Goal: Transaction & Acquisition: Purchase product/service

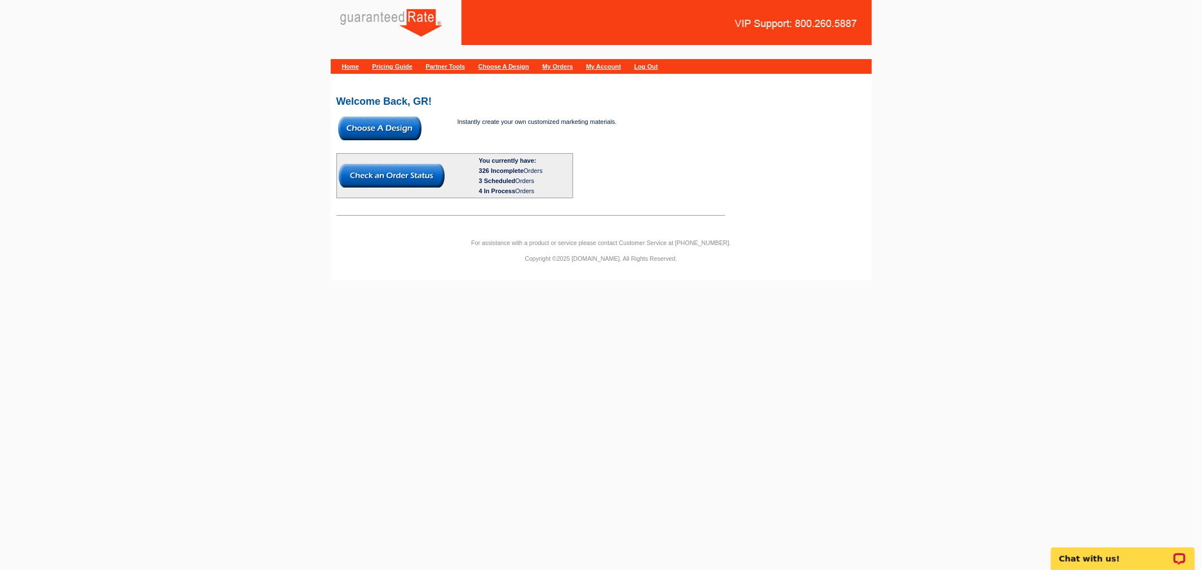
click at [572, 66] on link "My Orders" at bounding box center [557, 66] width 30 height 7
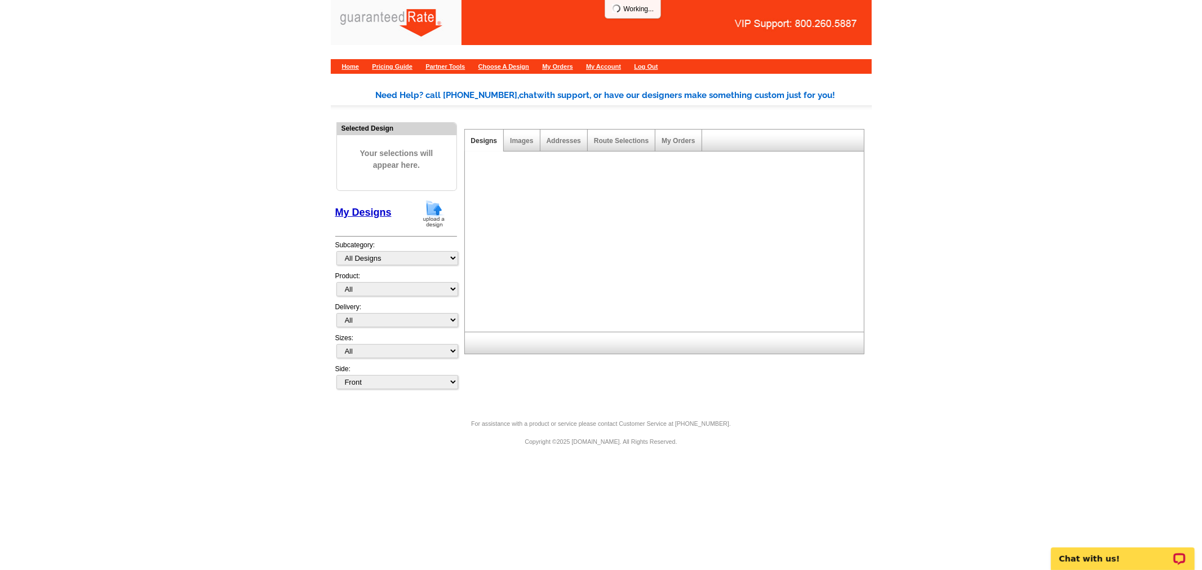
click at [443, 211] on img at bounding box center [433, 213] width 29 height 29
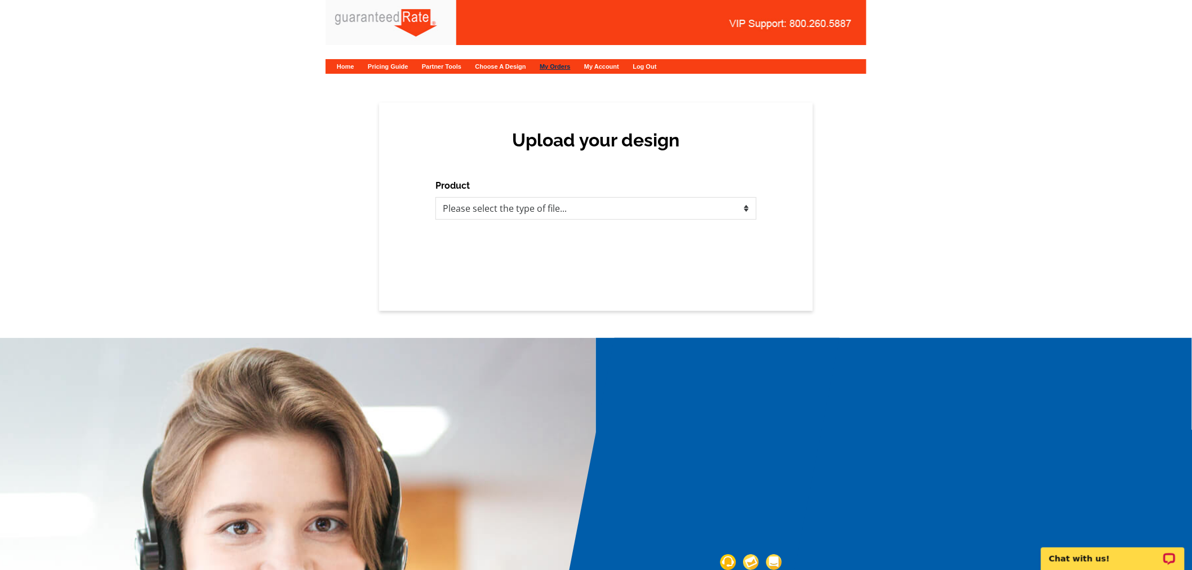
click at [570, 69] on link "My Orders" at bounding box center [555, 66] width 30 height 7
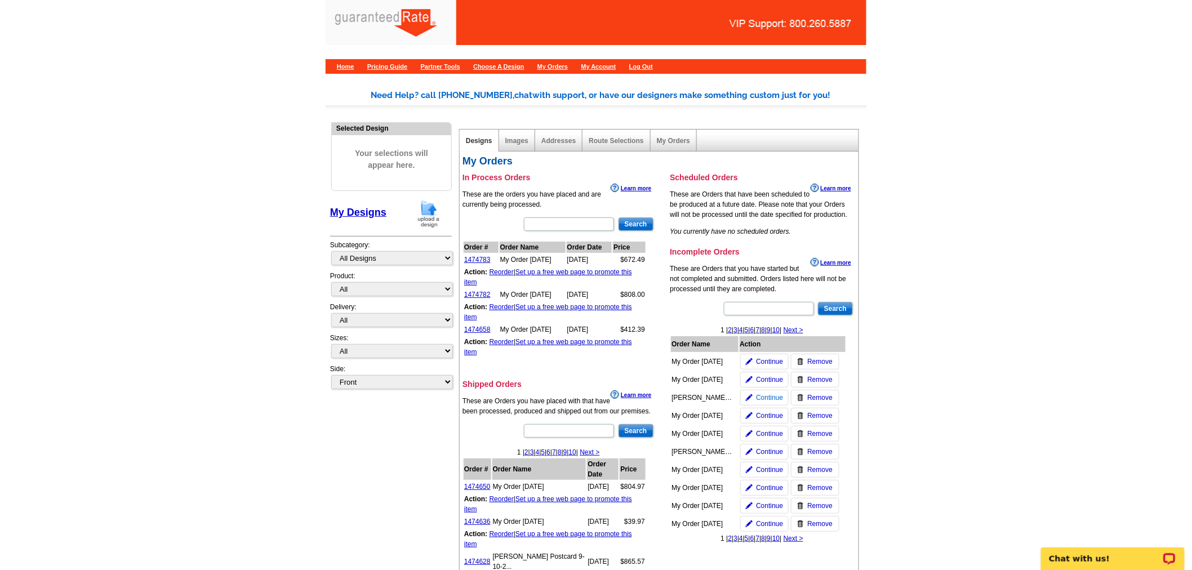
click at [749, 398] on img at bounding box center [749, 397] width 7 height 7
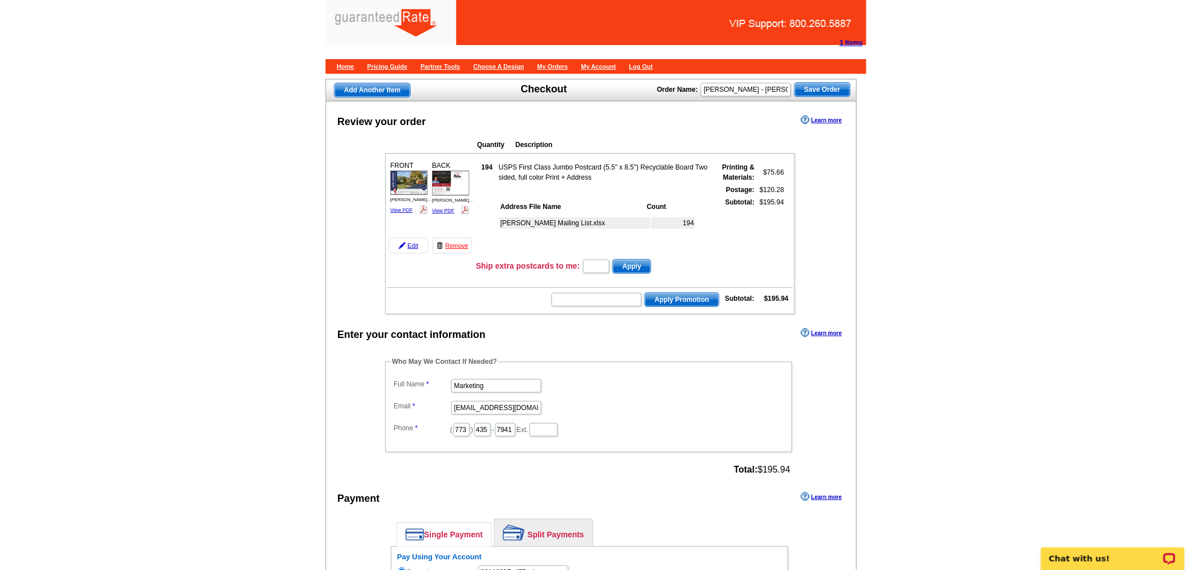
click at [492, 258] on td "Ship extra postcards to me: Apply" at bounding box center [634, 266] width 318 height 17
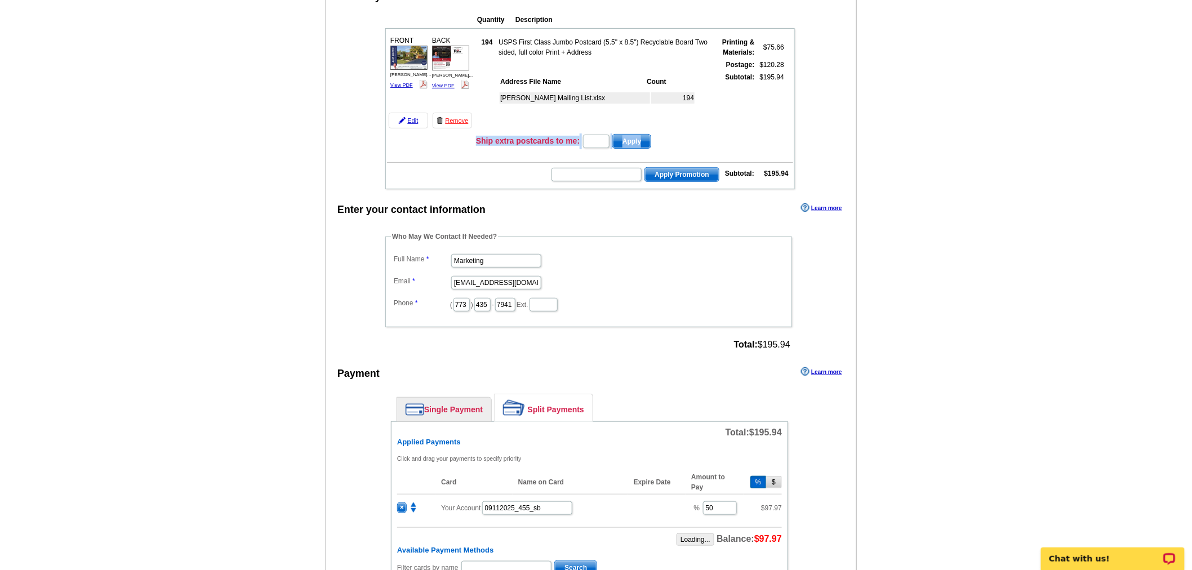
click at [492, 255] on div "Review your order Learn more Quantity Description FRONT 194" at bounding box center [591, 504] width 531 height 1057
click at [492, 255] on input "Marketing" at bounding box center [496, 261] width 90 height 14
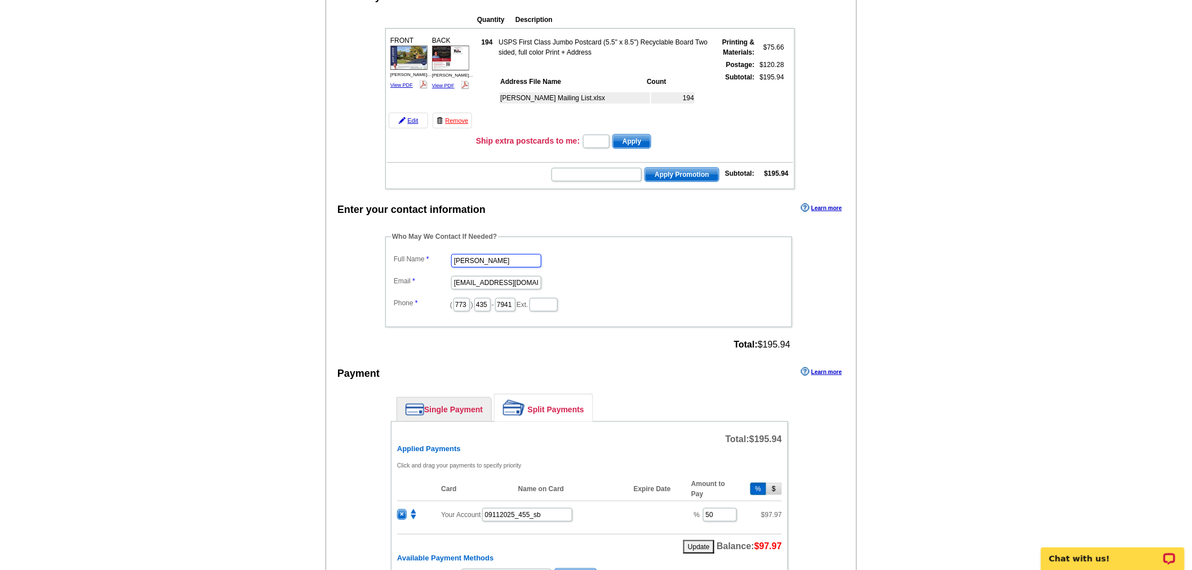
click at [492, 255] on input "SHelley" at bounding box center [496, 261] width 90 height 14
type input "Shelley Berner"
click at [498, 278] on input "marketing@guaranteedrate.com" at bounding box center [496, 283] width 90 height 14
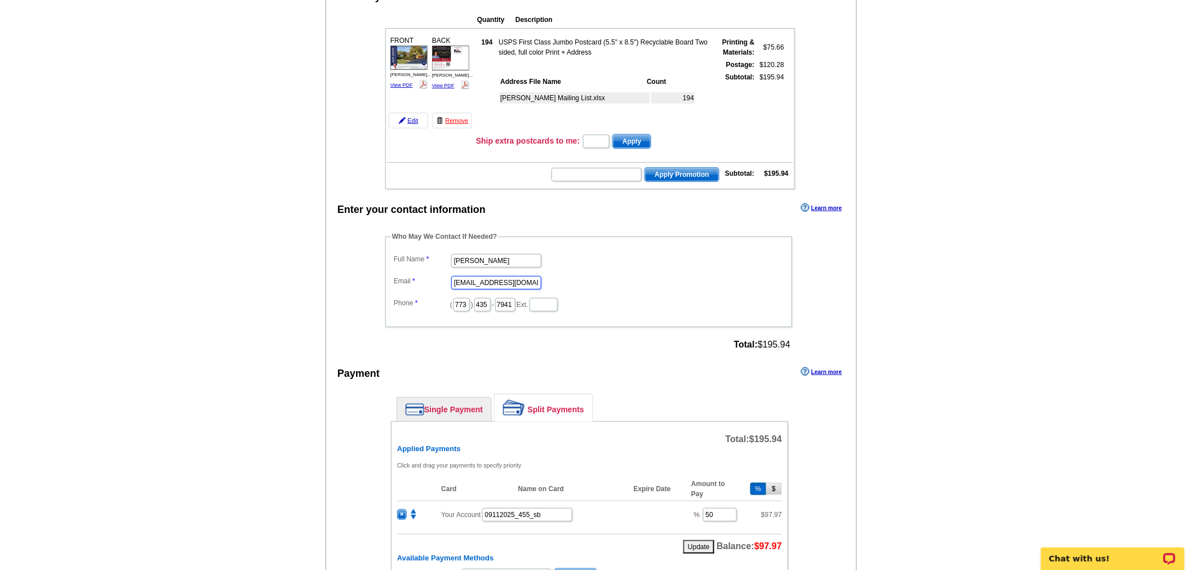
scroll to position [0, 0]
click at [498, 278] on input "marketing@guaranteedrate.com" at bounding box center [496, 283] width 90 height 14
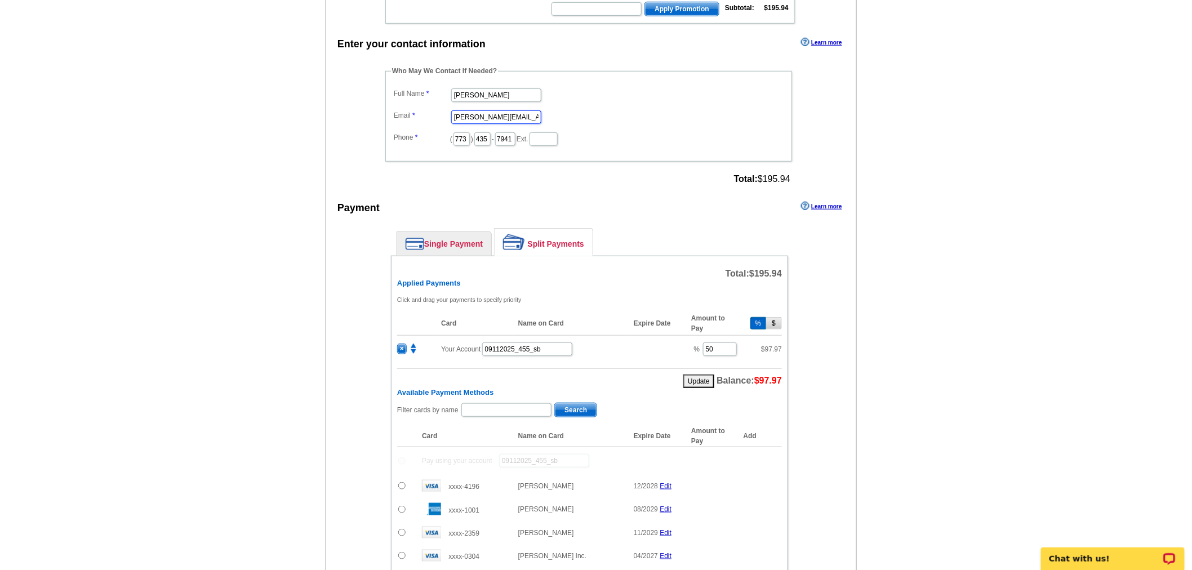
scroll to position [500, 0]
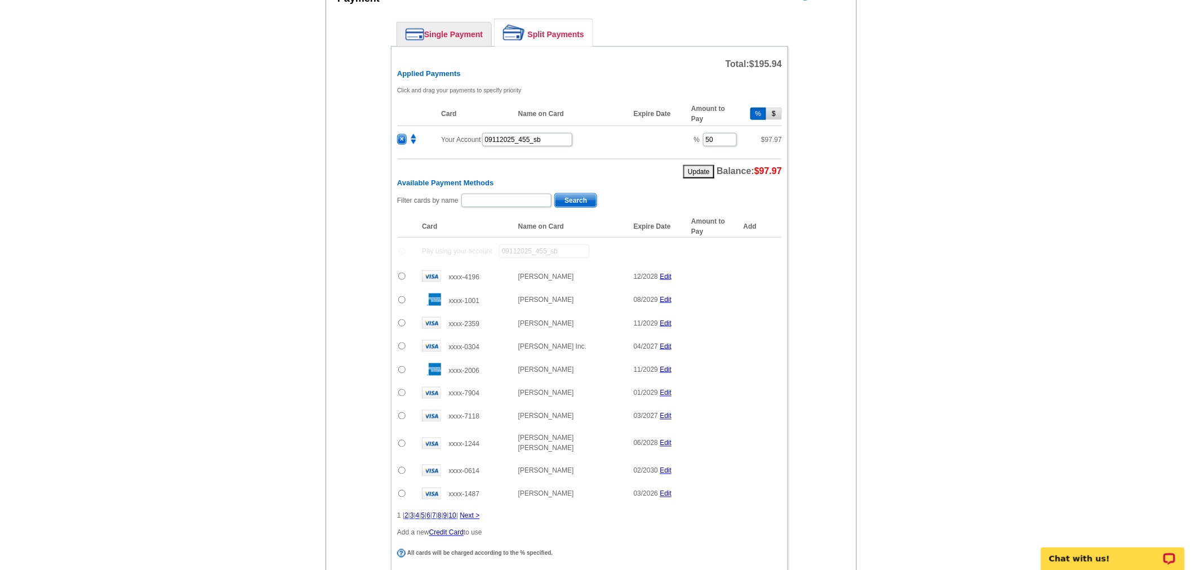
click at [399, 135] on span "×" at bounding box center [402, 140] width 8 height 10
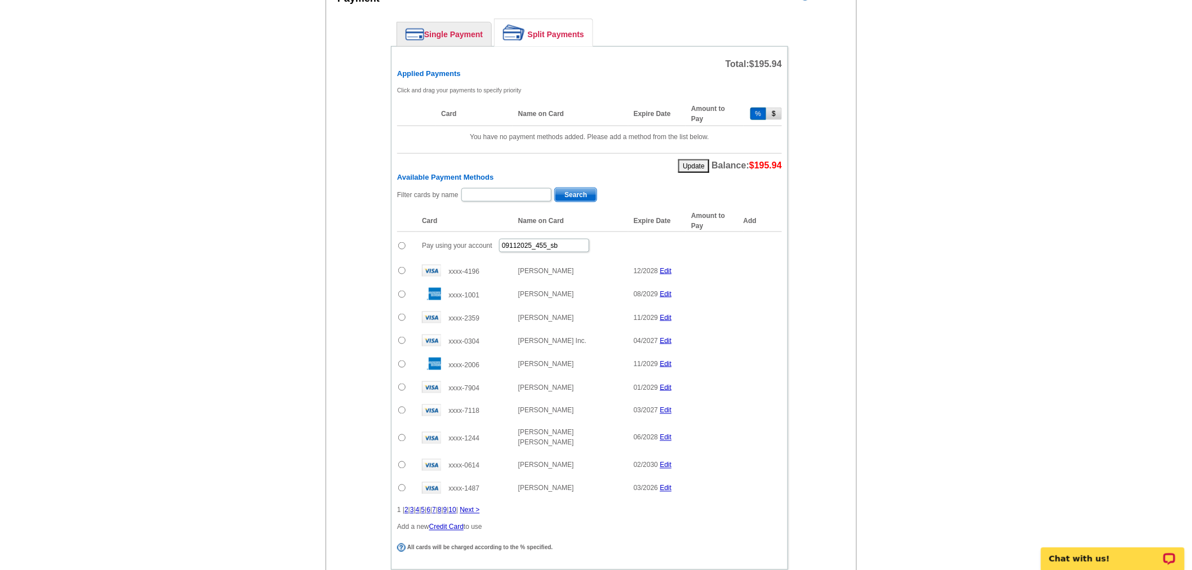
type input "shelley.berner@rate.com"
click at [402, 242] on input "radio" at bounding box center [401, 245] width 7 height 7
radio input "true"
click at [519, 239] on input "09112025_455_sb" at bounding box center [544, 246] width 90 height 14
click at [511, 241] on input "09112025_455_sb" at bounding box center [544, 246] width 90 height 14
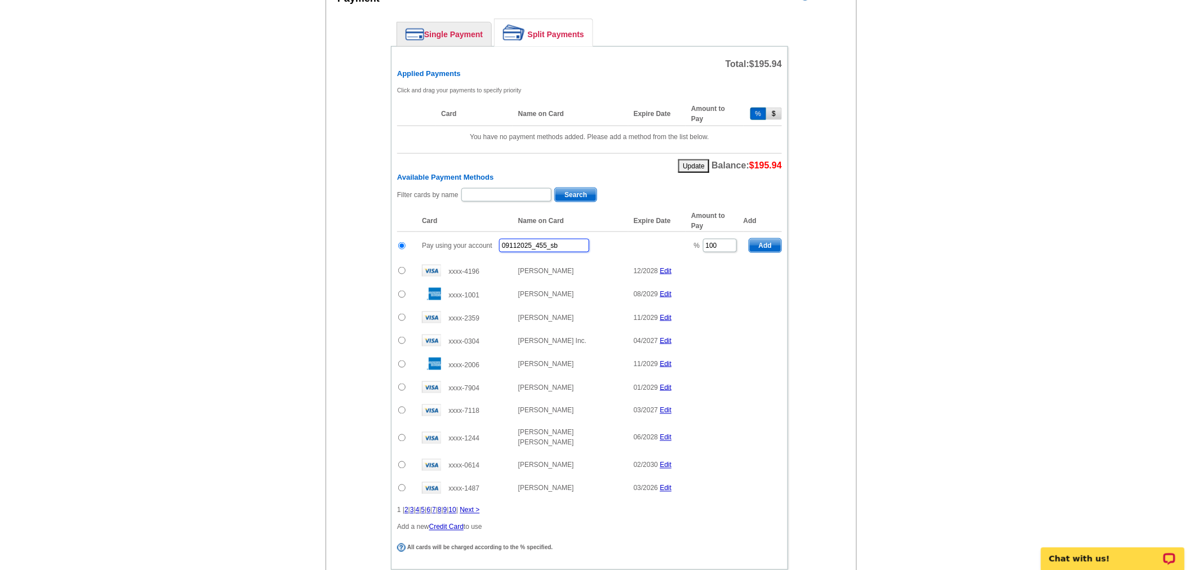
click at [515, 239] on input "09112025_455_sb" at bounding box center [544, 246] width 90 height 14
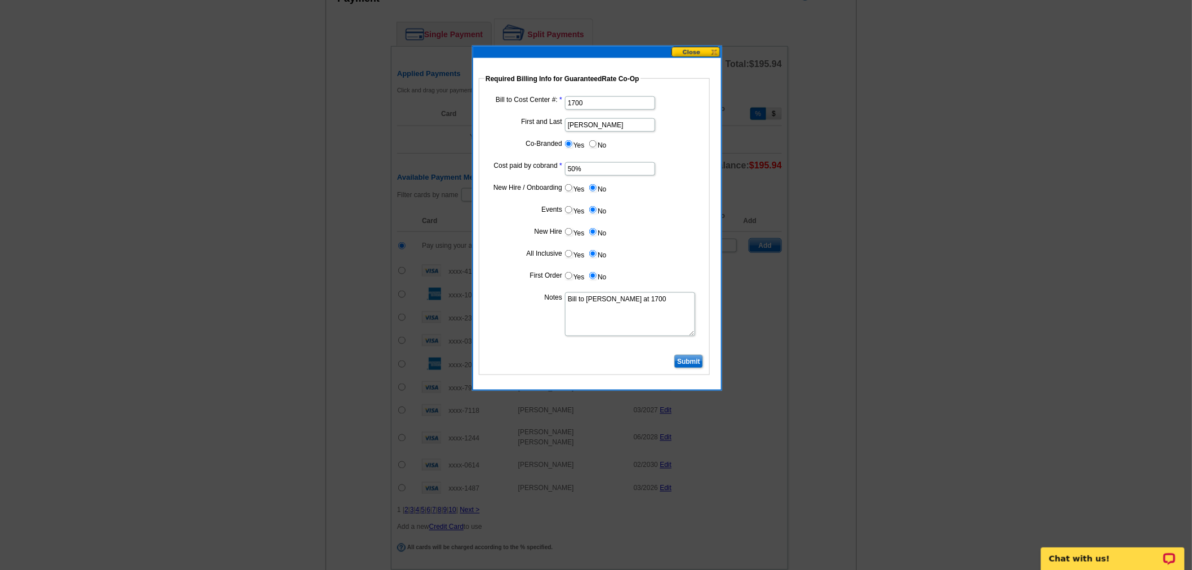
click at [688, 355] on input "Submit" at bounding box center [688, 362] width 29 height 14
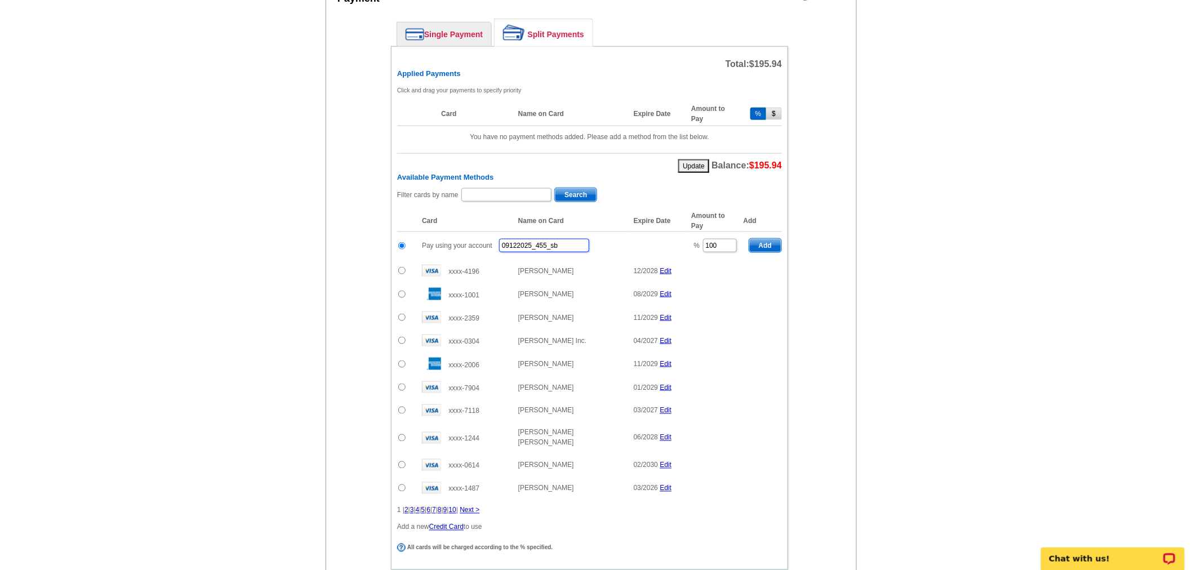
click at [545, 241] on input "09122025_455_sb" at bounding box center [544, 246] width 90 height 14
click at [541, 239] on input "09122025_455_sb" at bounding box center [544, 246] width 90 height 14
click at [547, 239] on input "09122025_455_sb" at bounding box center [544, 246] width 90 height 14
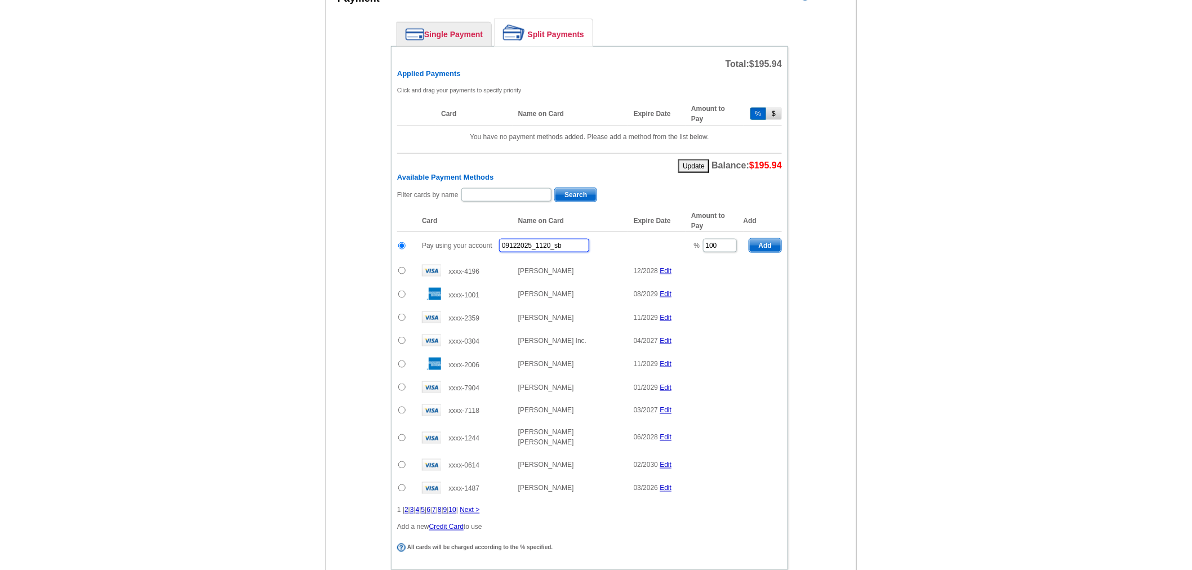
type input "09122025_1120_sb"
drag, startPoint x: 736, startPoint y: 237, endPoint x: 677, endPoint y: 234, distance: 58.7
click at [677, 234] on tr "Pay using your account 09122025_1120_sb % 100 Add" at bounding box center [589, 246] width 385 height 28
click at [763, 232] on td "Add" at bounding box center [763, 246] width 38 height 28
click at [763, 239] on span "Add" at bounding box center [765, 246] width 32 height 14
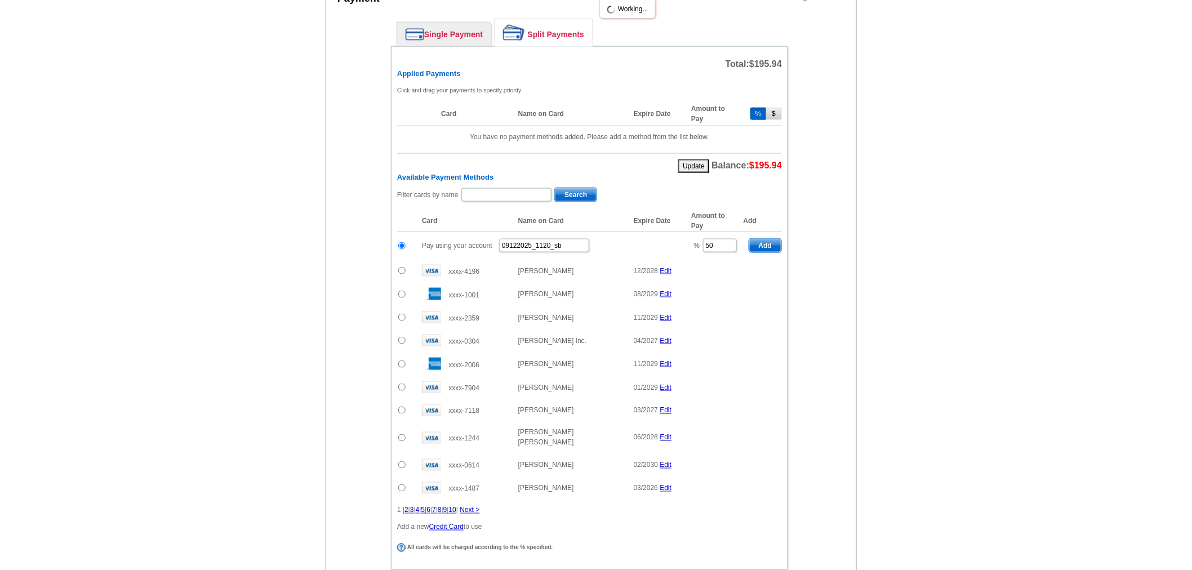
type input "100"
radio input "false"
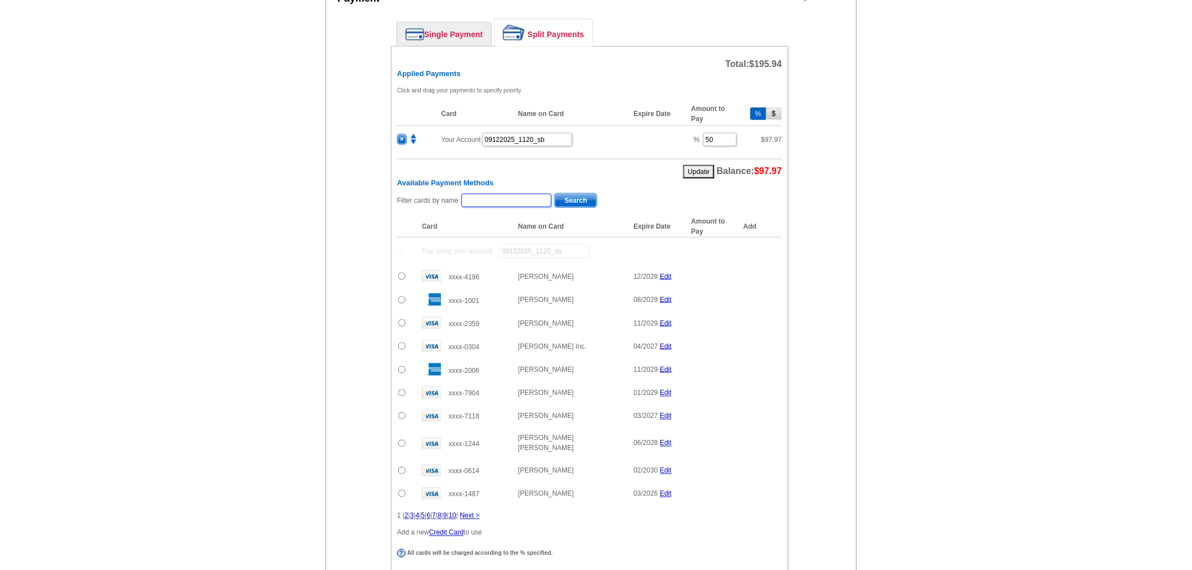
click at [525, 196] on input "text" at bounding box center [506, 201] width 90 height 14
type input "Lemmenes"
click at [572, 201] on button "Search" at bounding box center [575, 200] width 43 height 15
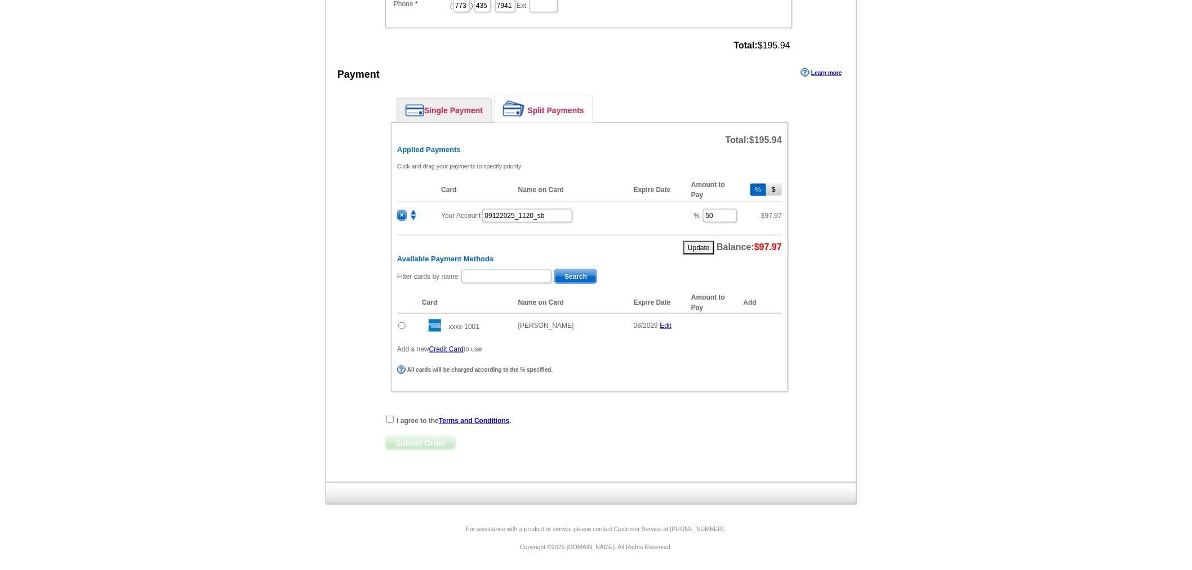
scroll to position [417, 0]
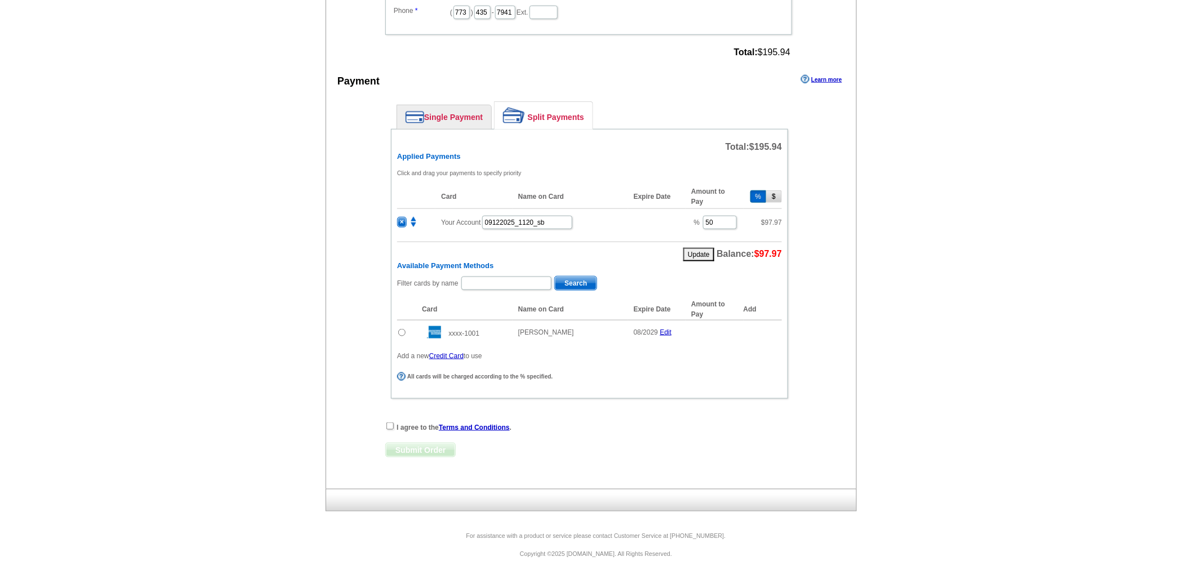
click at [402, 329] on input "radio" at bounding box center [401, 332] width 7 height 7
click at [777, 327] on span "Add" at bounding box center [765, 334] width 32 height 14
radio input "false"
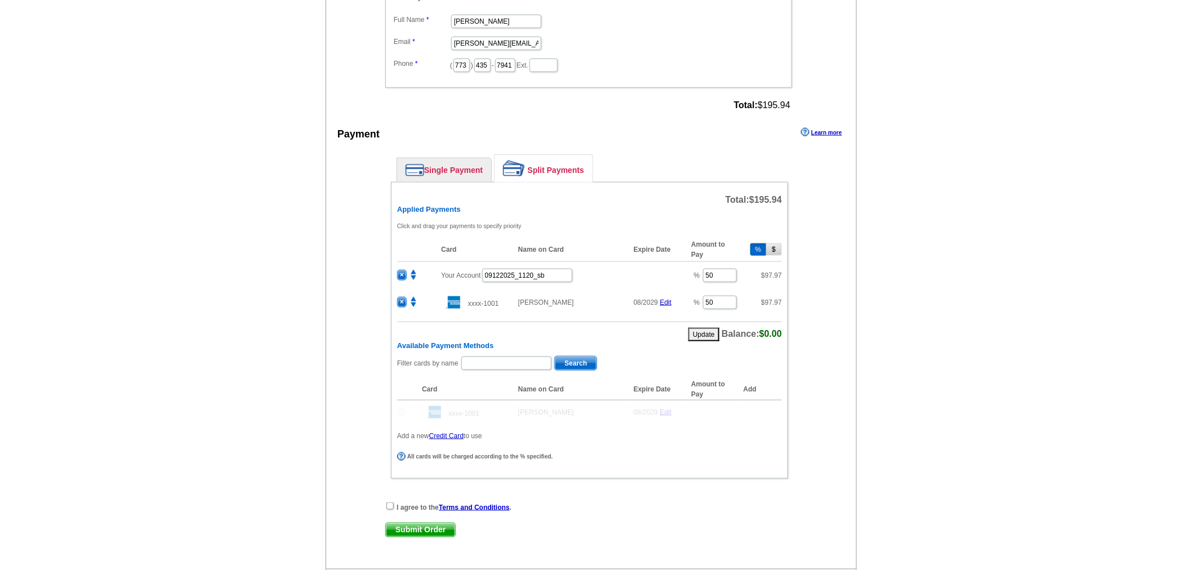
scroll to position [445, 0]
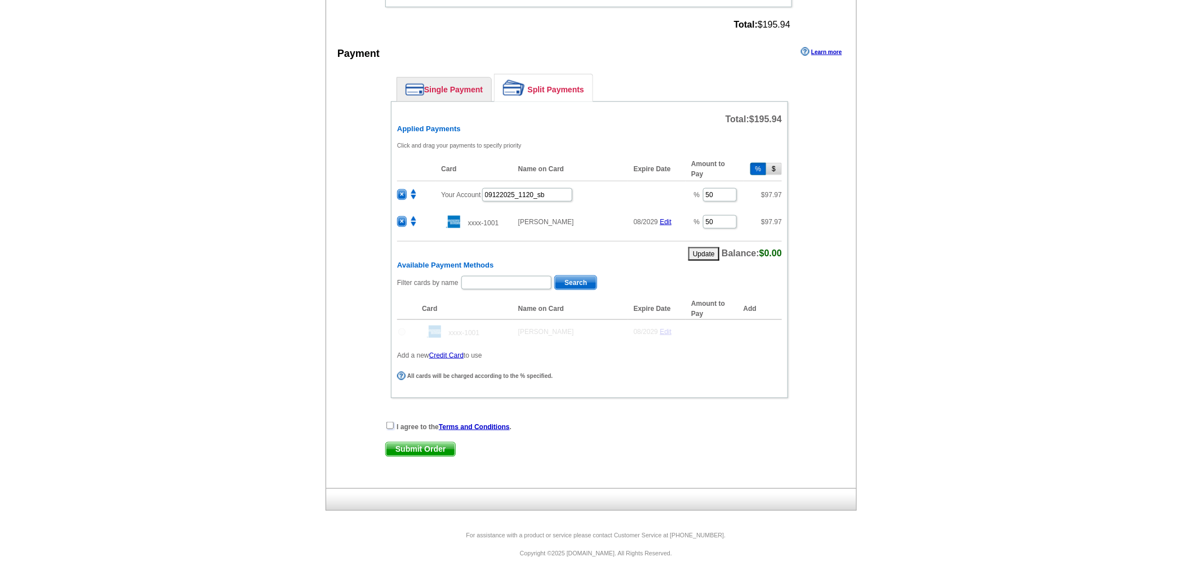
click at [387, 422] on input "checkbox" at bounding box center [389, 425] width 7 height 7
checkbox input "true"
click at [446, 443] on span "Submit Order" at bounding box center [420, 450] width 69 height 14
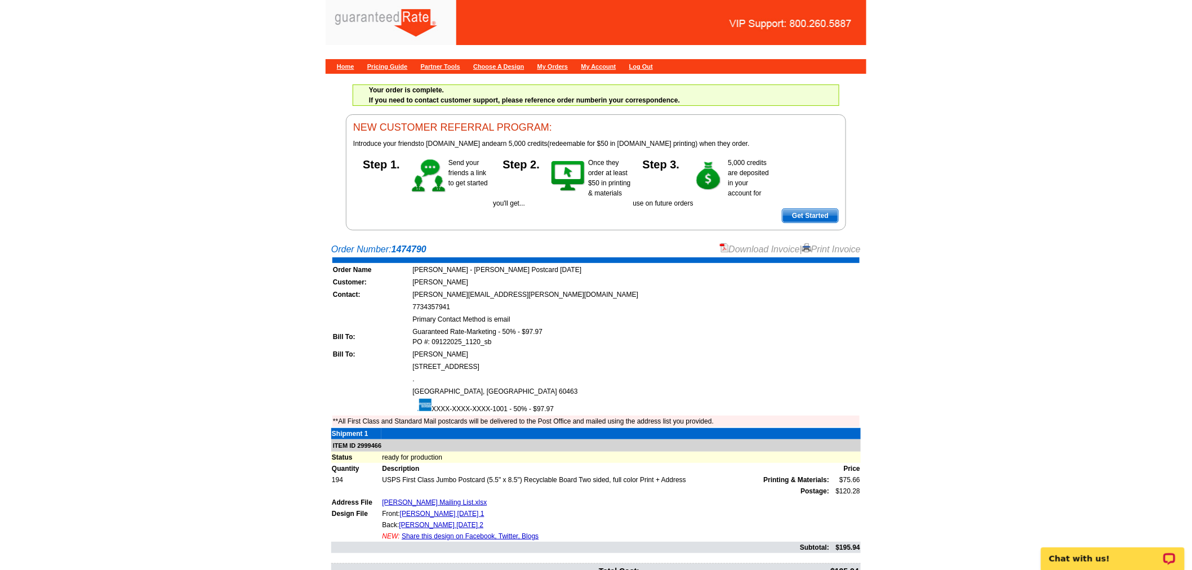
click at [756, 245] on link "Download Invoice" at bounding box center [760, 249] width 80 height 10
